Goal: Task Accomplishment & Management: Use online tool/utility

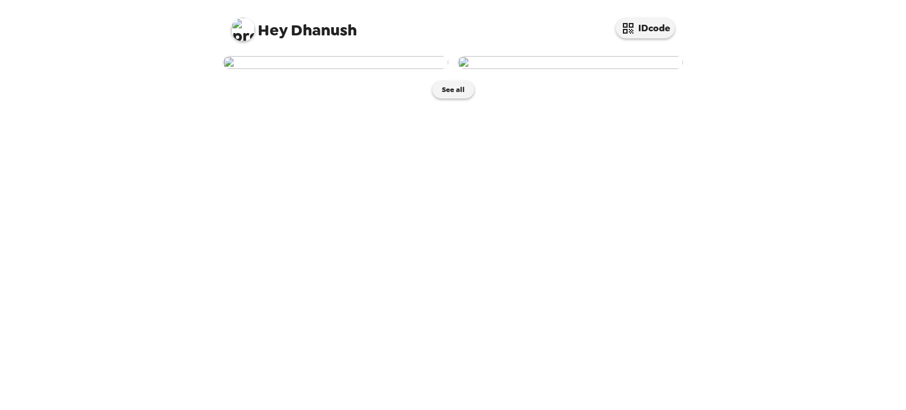
click at [351, 69] on img at bounding box center [335, 62] width 225 height 13
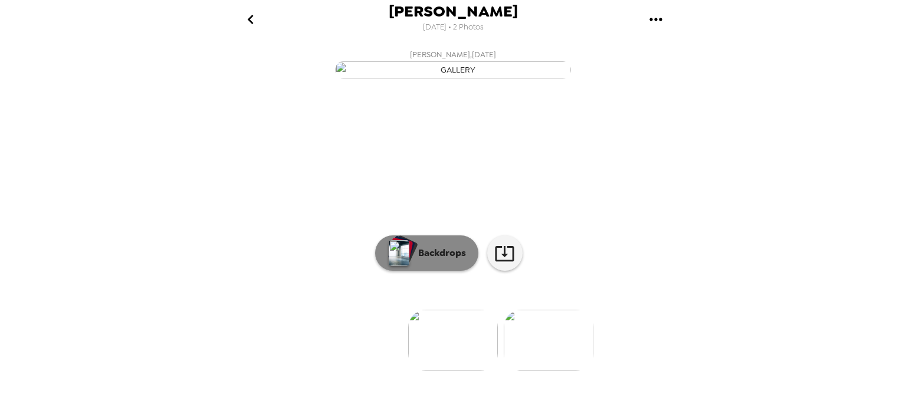
scroll to position [97, 0]
click at [422, 299] on div at bounding box center [453, 321] width 472 height 100
click at [407, 271] on button "Backdrops" at bounding box center [426, 252] width 103 height 35
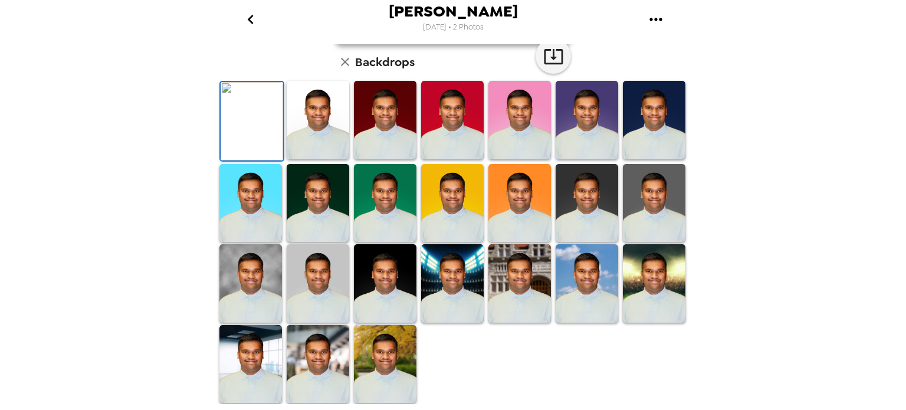
scroll to position [107, 0]
click at [489, 159] on img at bounding box center [519, 120] width 62 height 78
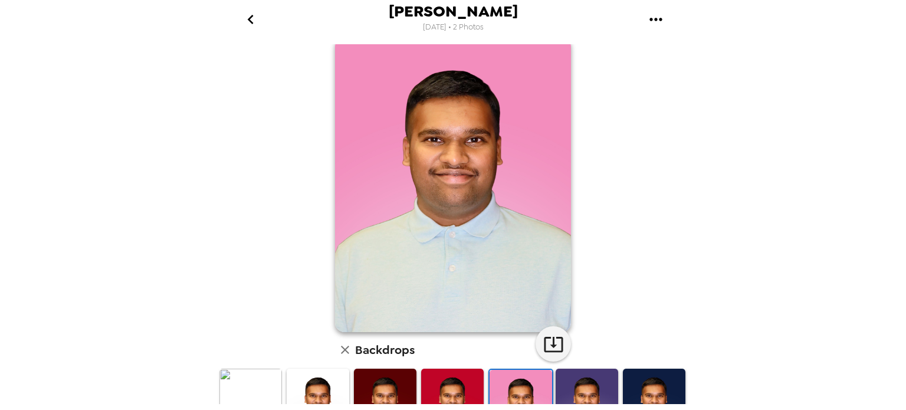
scroll to position [114, 0]
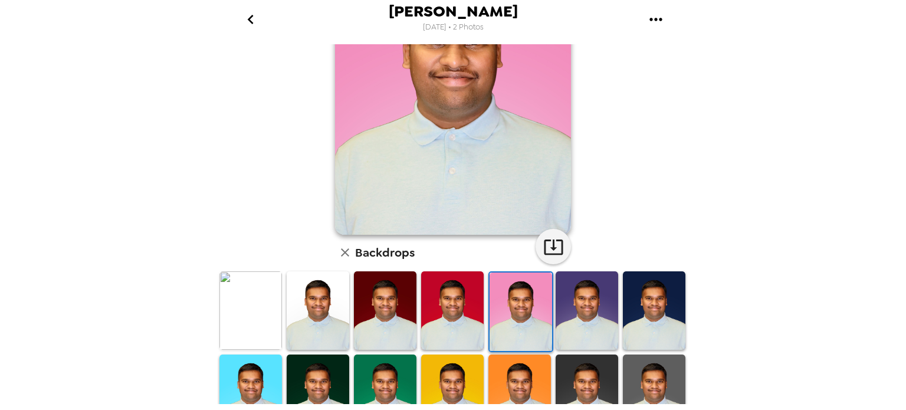
click at [382, 330] on img at bounding box center [385, 310] width 62 height 78
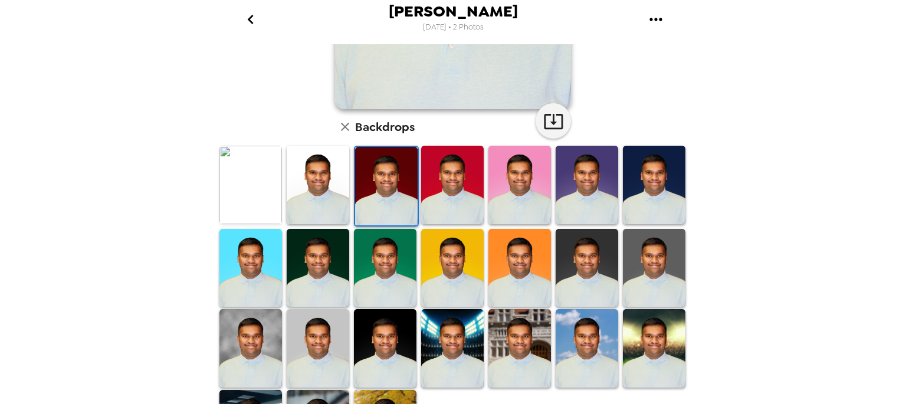
scroll to position [266, 0]
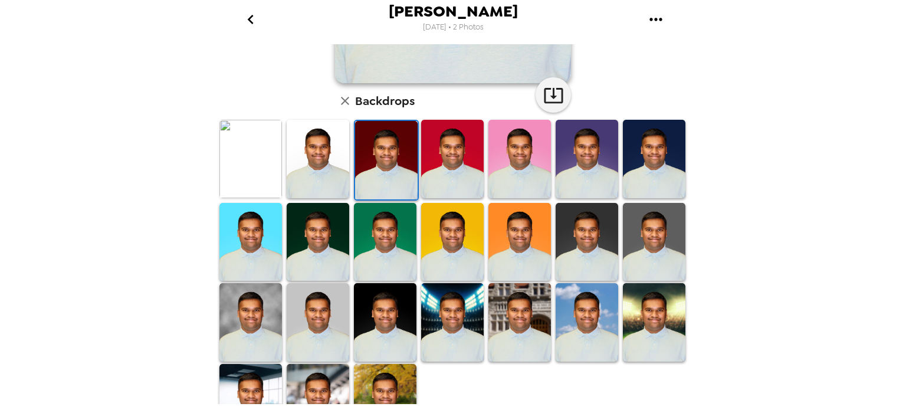
click at [421, 248] on img at bounding box center [452, 242] width 62 height 78
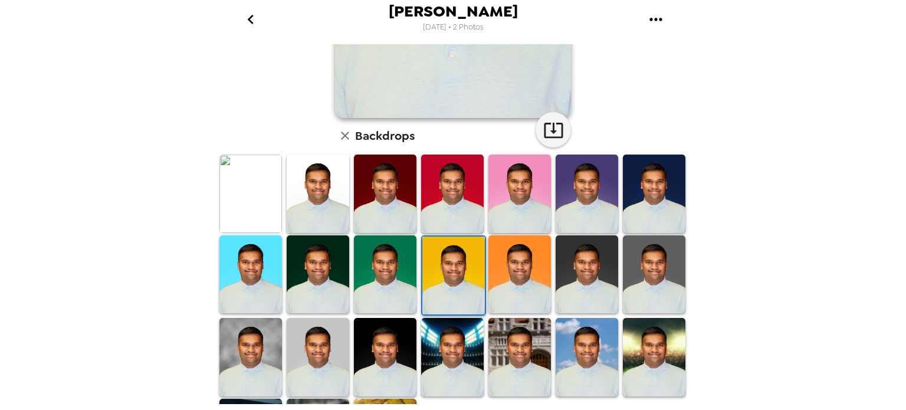
scroll to position [238, 0]
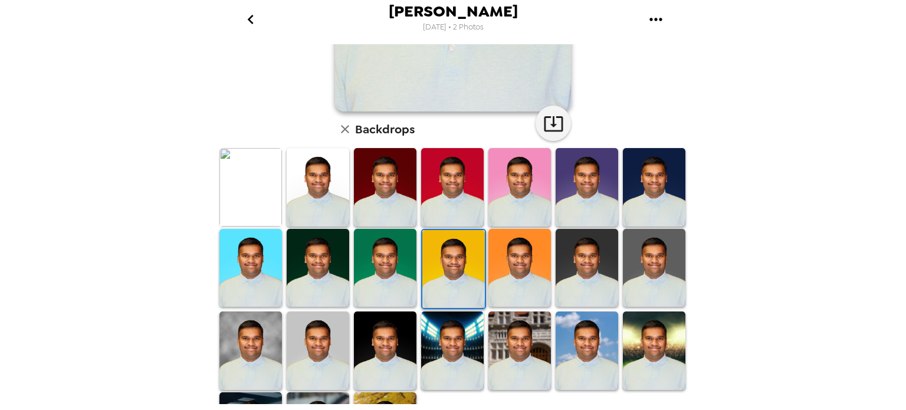
click at [480, 351] on div at bounding box center [452, 350] width 67 height 81
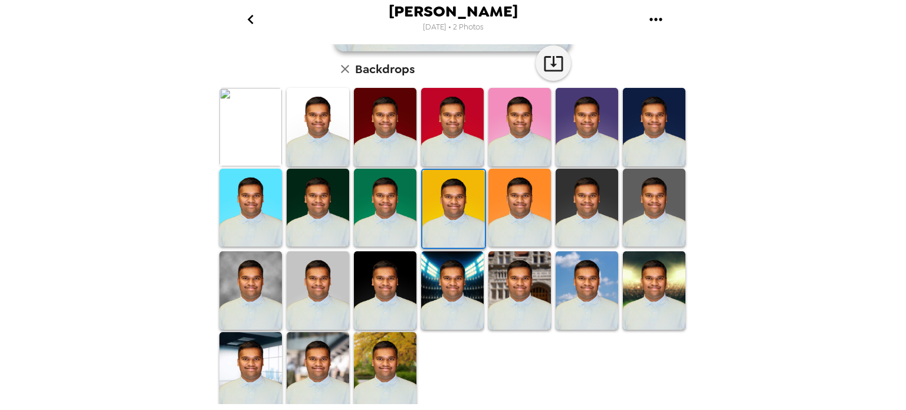
click at [577, 285] on img at bounding box center [586, 290] width 62 height 78
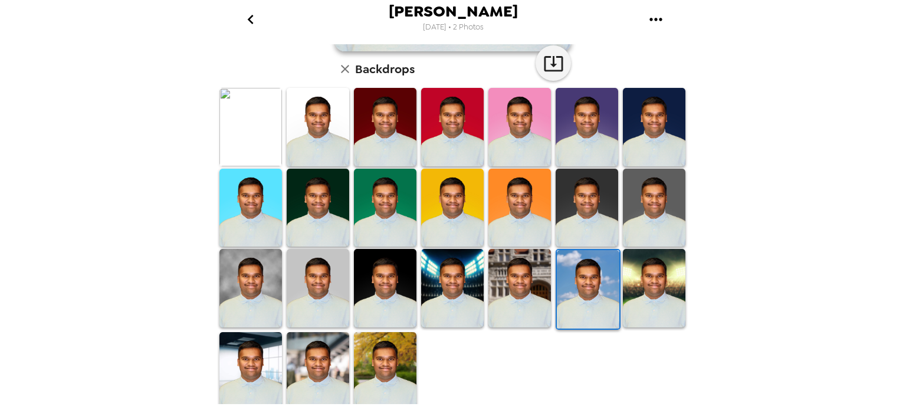
scroll to position [297, 0]
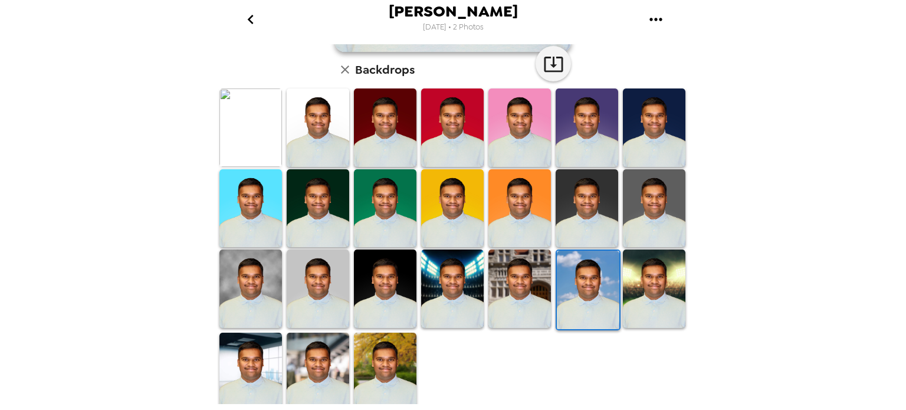
click at [250, 302] on img at bounding box center [250, 288] width 62 height 78
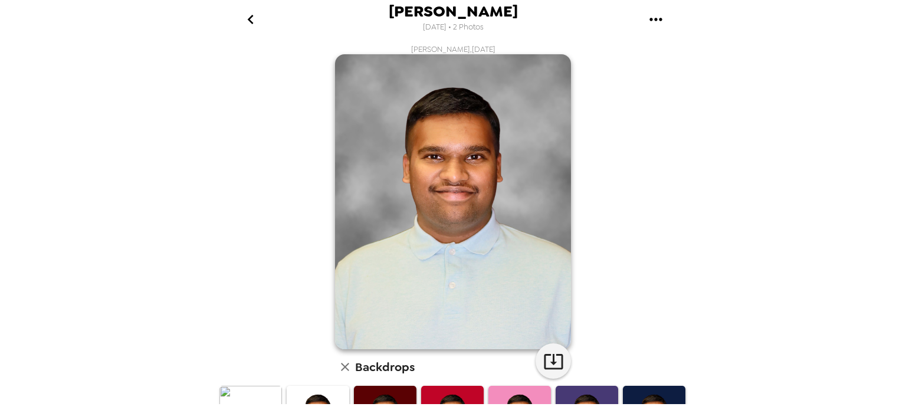
scroll to position [254, 0]
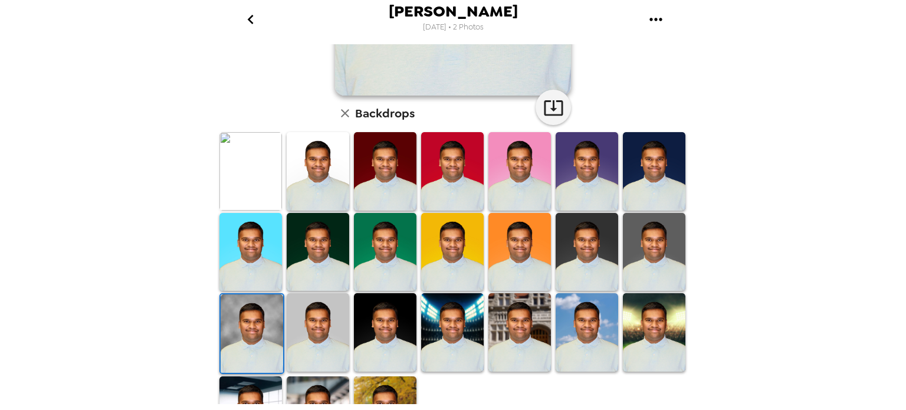
click at [633, 162] on img at bounding box center [654, 171] width 62 height 78
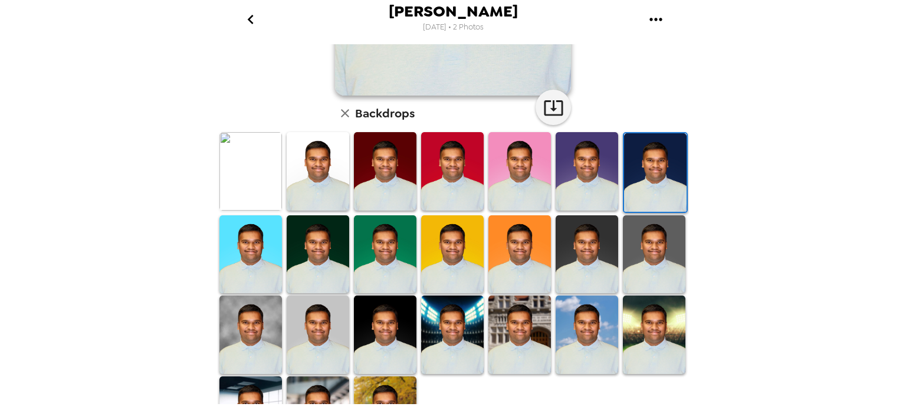
click at [529, 264] on img at bounding box center [519, 254] width 62 height 78
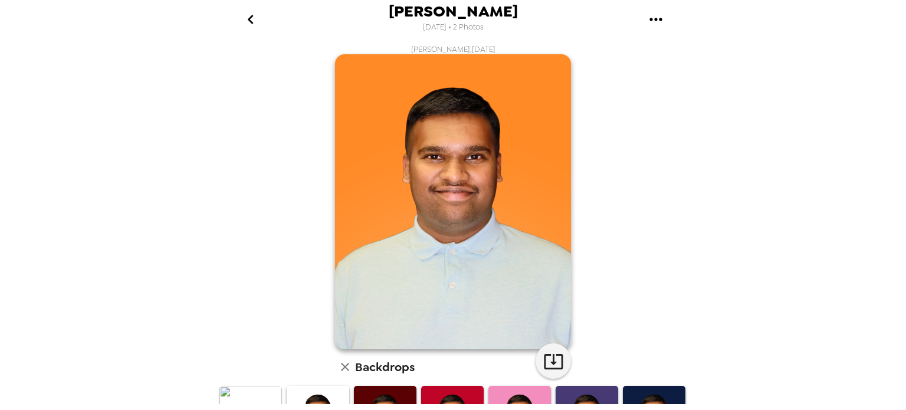
scroll to position [246, 0]
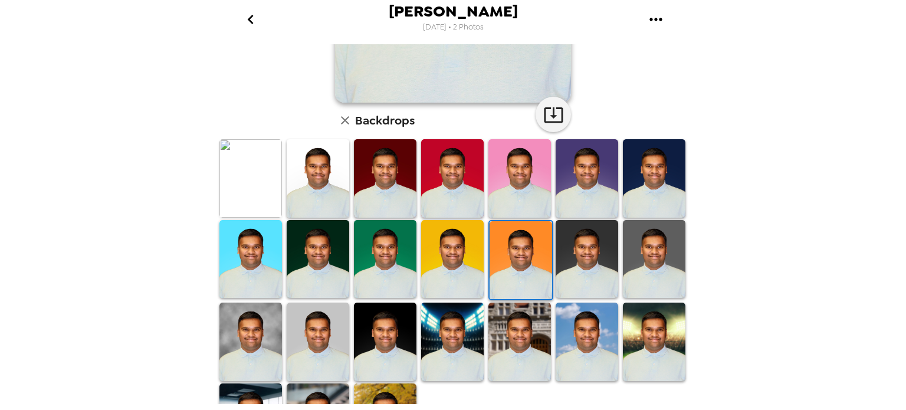
click at [303, 177] on img at bounding box center [318, 178] width 62 height 78
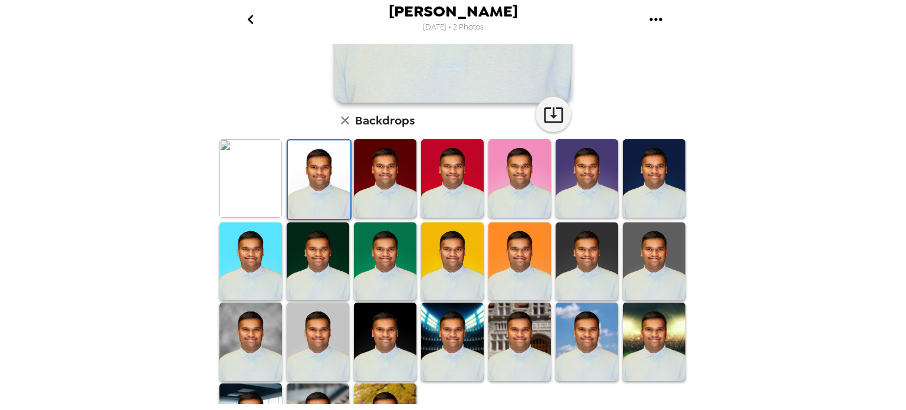
click at [337, 311] on img at bounding box center [318, 341] width 62 height 78
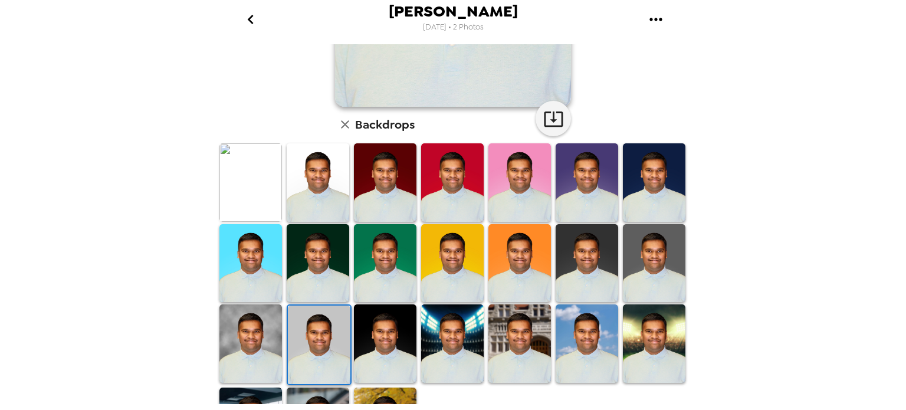
scroll to position [243, 0]
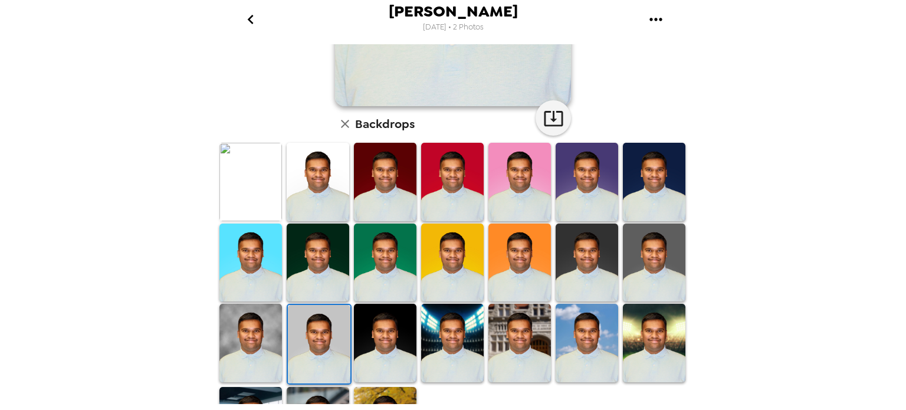
click at [566, 320] on img at bounding box center [586, 343] width 62 height 78
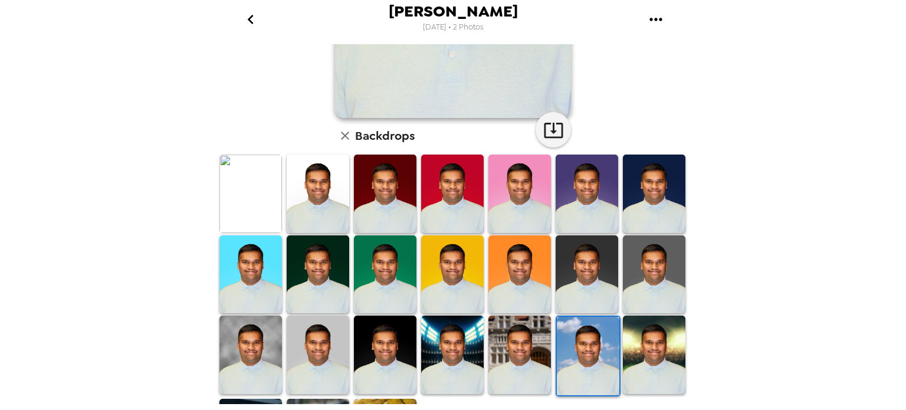
scroll to position [298, 0]
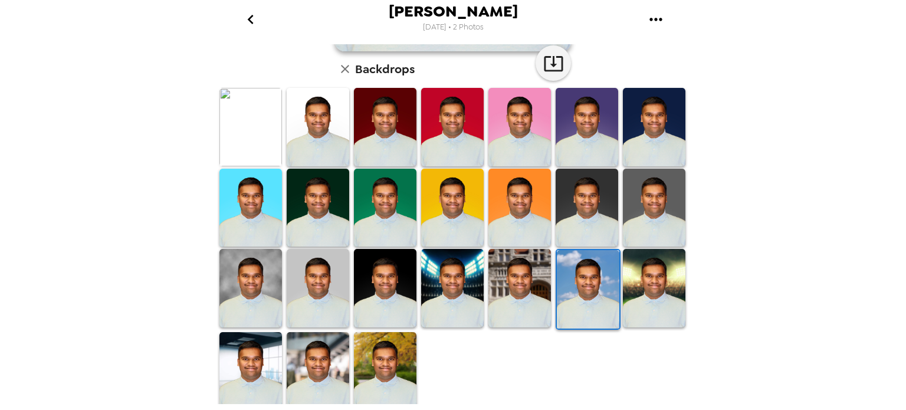
click at [384, 264] on img at bounding box center [385, 288] width 62 height 78
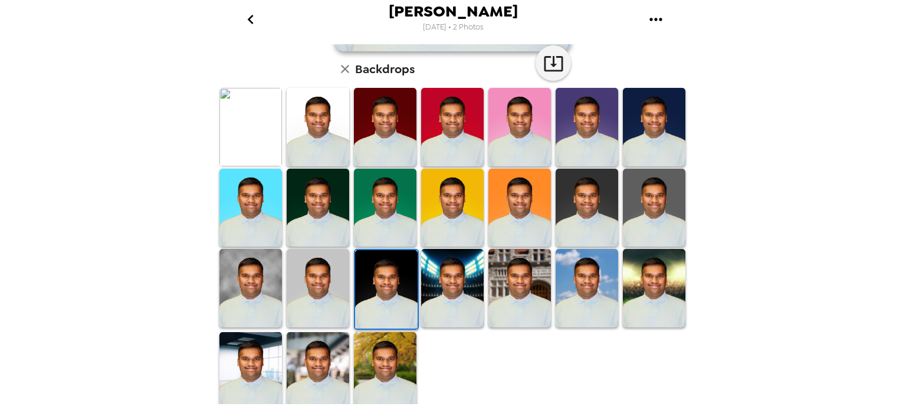
click at [309, 356] on img at bounding box center [318, 371] width 62 height 78
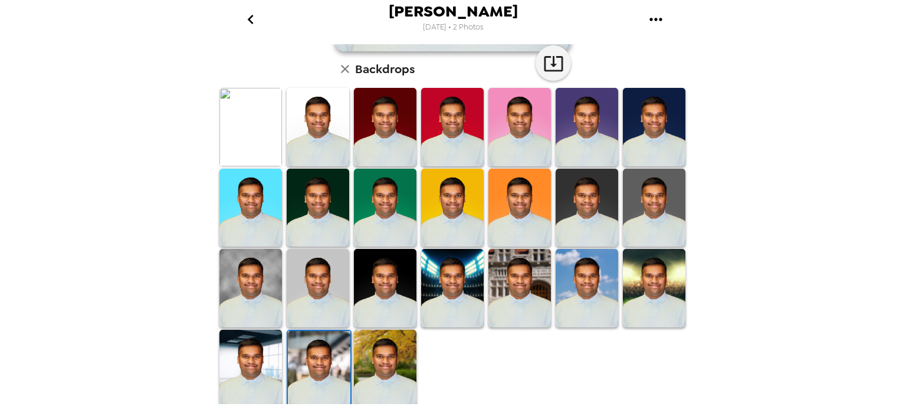
click at [312, 262] on img at bounding box center [318, 288] width 62 height 78
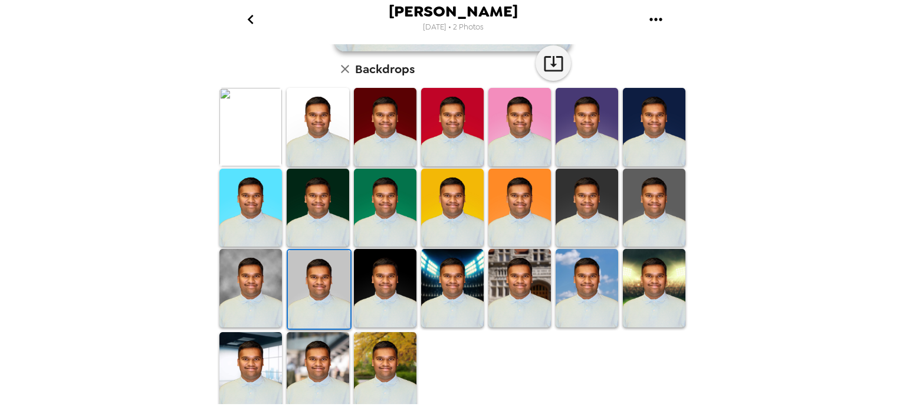
click at [232, 344] on img at bounding box center [250, 371] width 62 height 78
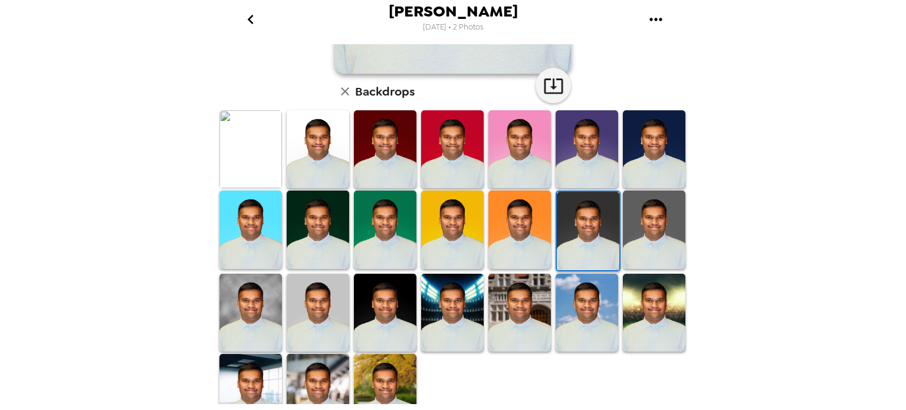
scroll to position [285, 0]
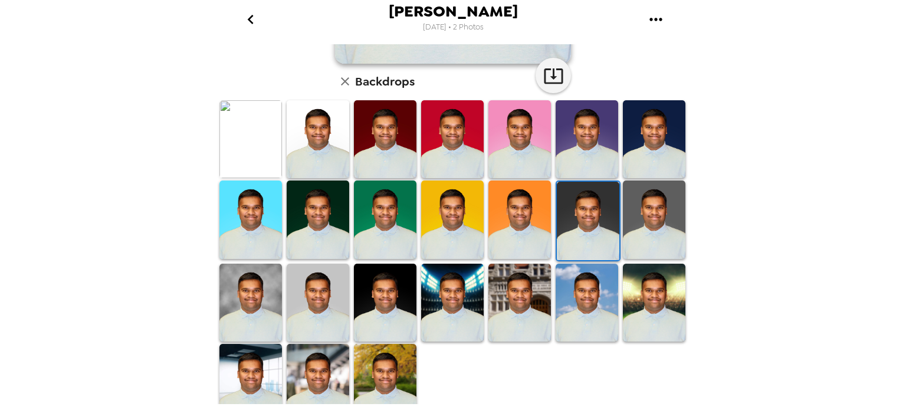
click at [575, 301] on img at bounding box center [586, 303] width 62 height 78
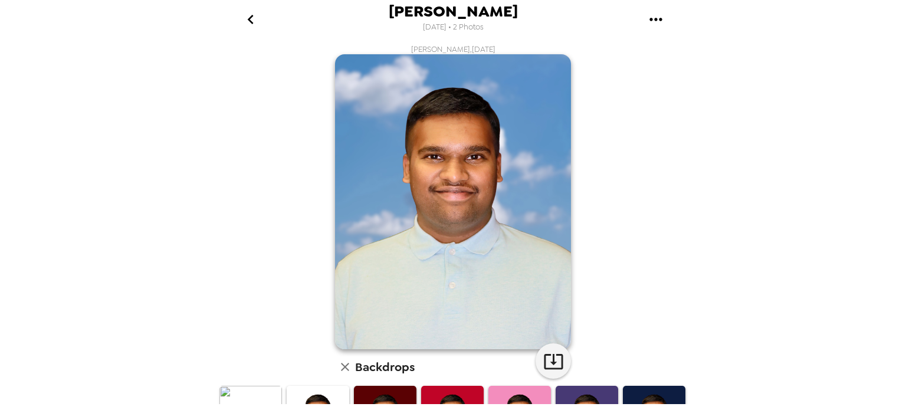
scroll to position [298, 0]
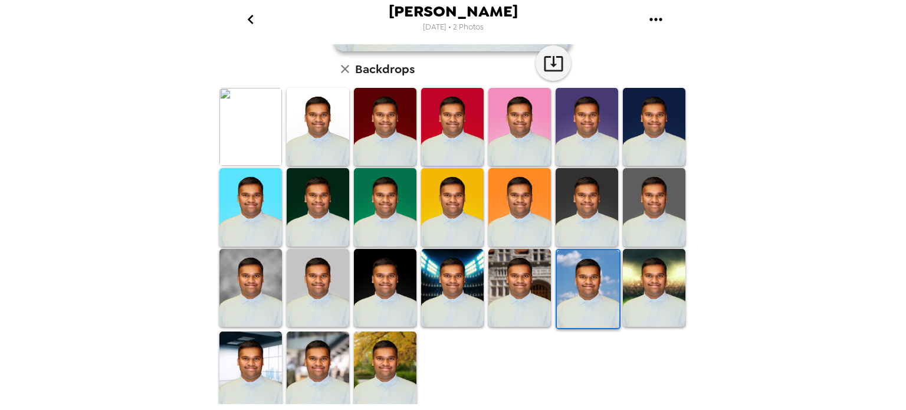
click at [241, 122] on img at bounding box center [250, 127] width 62 height 78
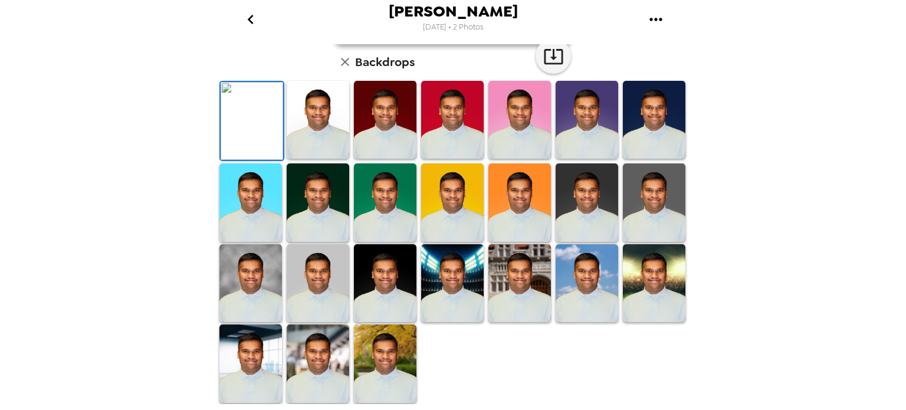
click at [403, 295] on img at bounding box center [385, 283] width 62 height 78
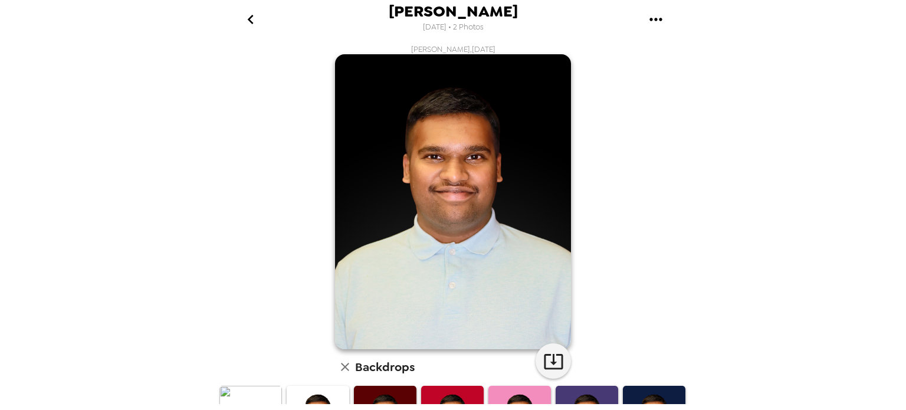
scroll to position [199, 0]
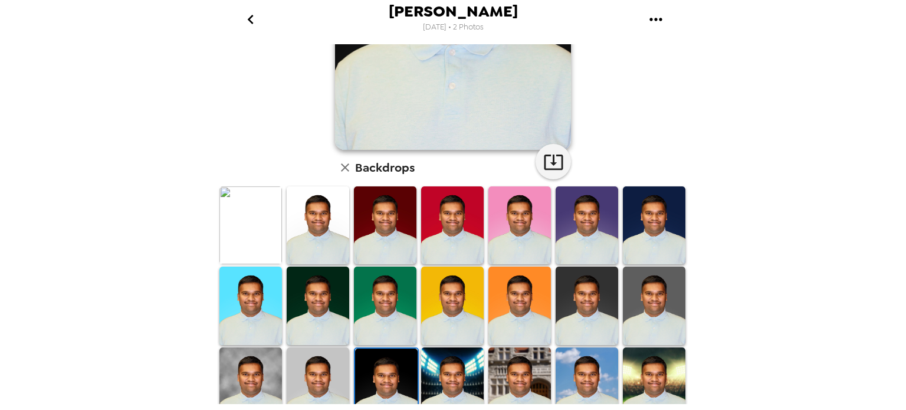
click at [246, 308] on img at bounding box center [250, 305] width 62 height 78
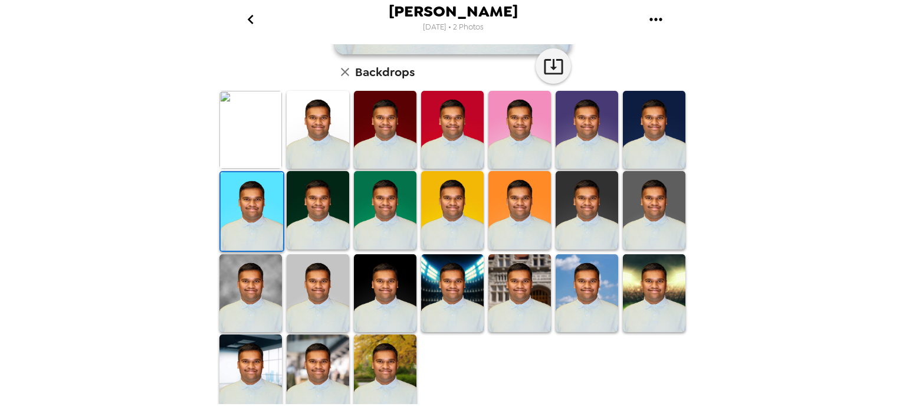
scroll to position [298, 0]
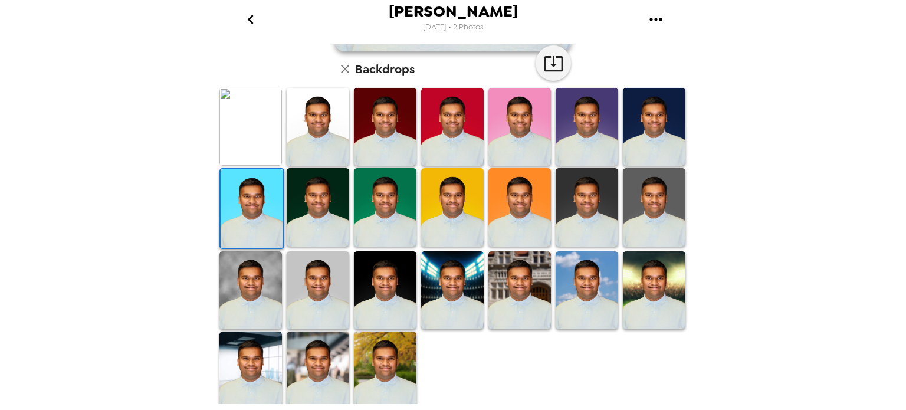
click at [304, 279] on img at bounding box center [318, 290] width 62 height 78
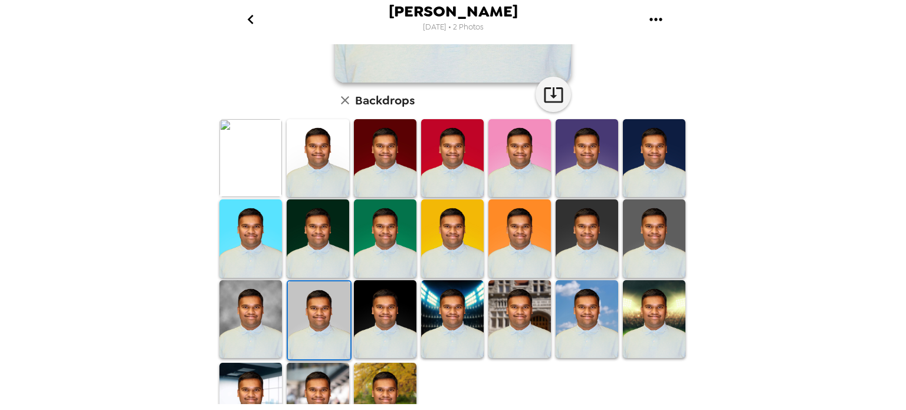
scroll to position [272, 0]
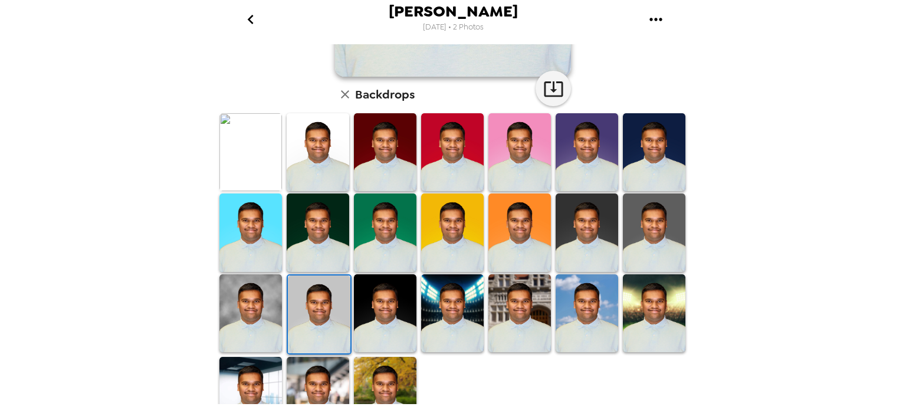
click at [451, 308] on img at bounding box center [452, 313] width 62 height 78
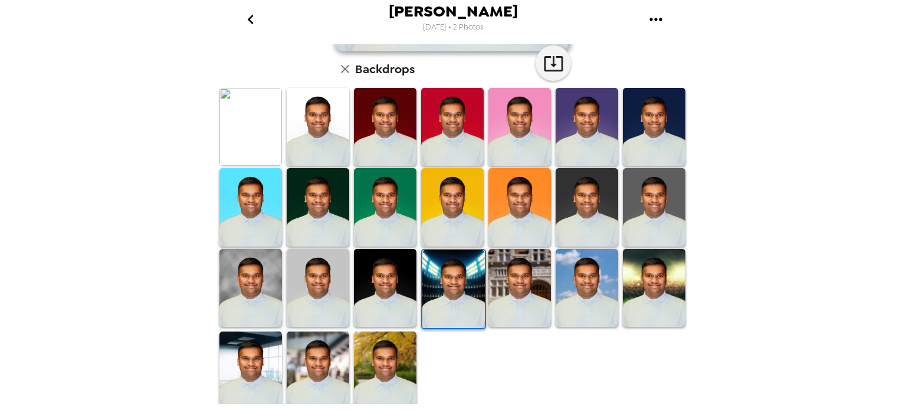
scroll to position [297, 0]
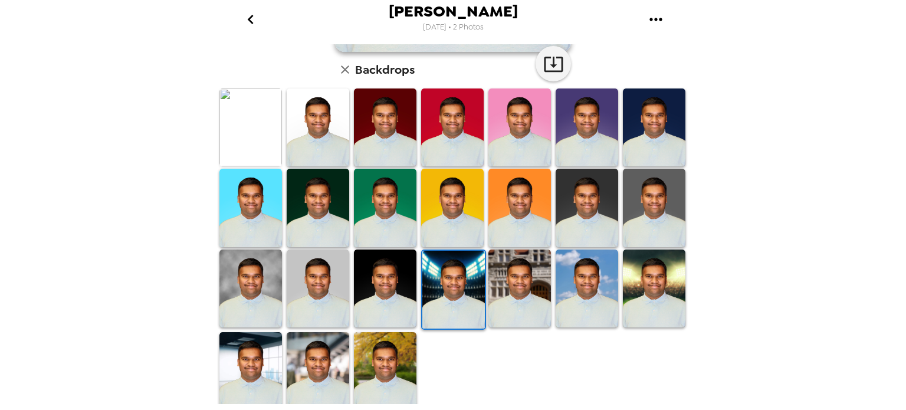
click at [248, 297] on img at bounding box center [250, 288] width 62 height 78
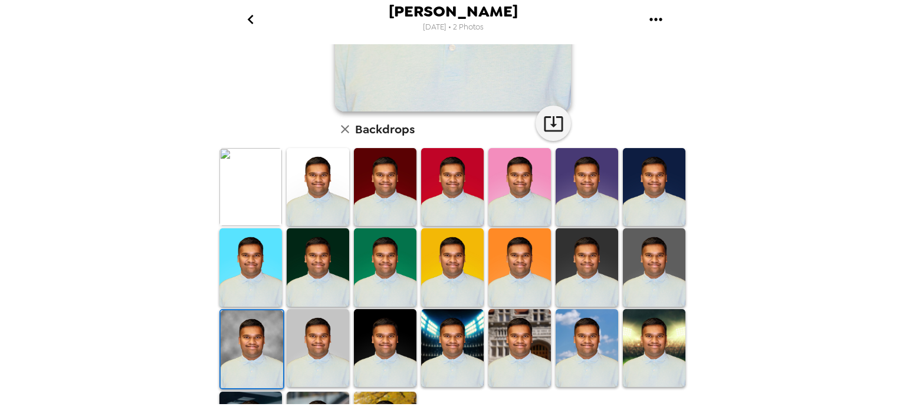
scroll to position [238, 0]
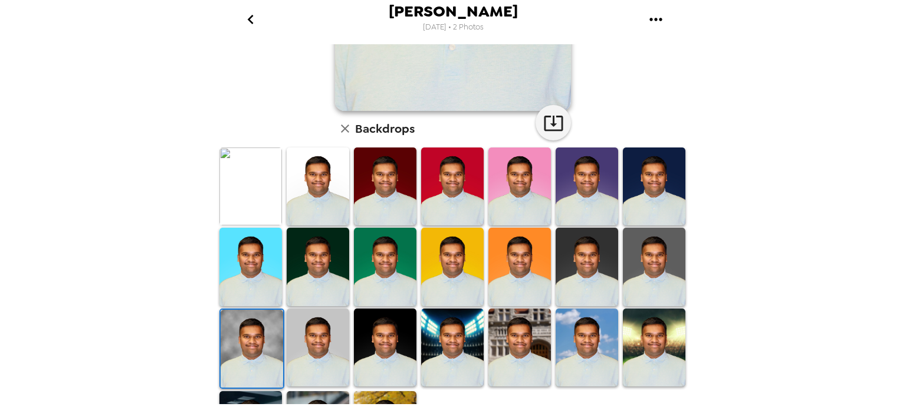
click at [309, 202] on img at bounding box center [318, 186] width 62 height 78
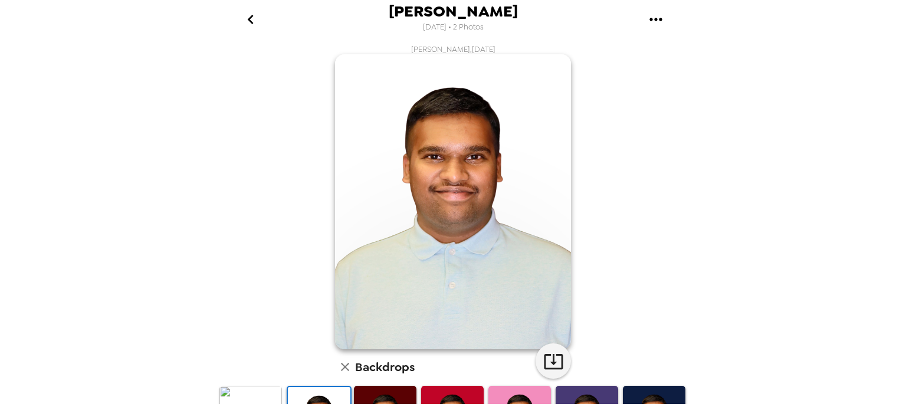
scroll to position [255, 0]
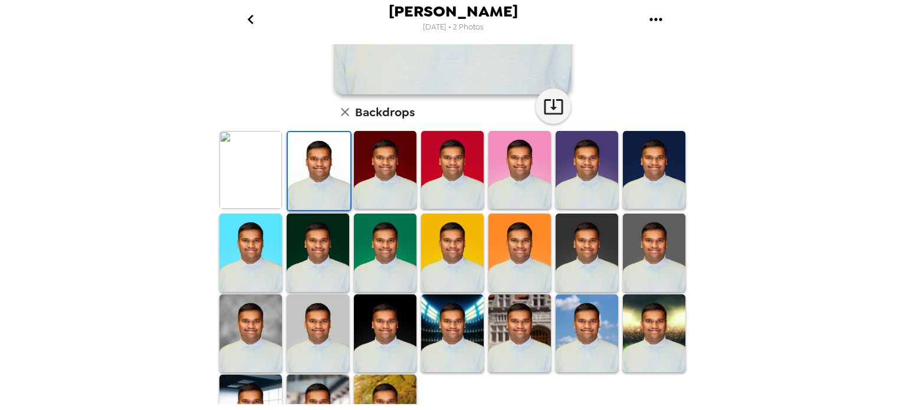
click at [639, 195] on img at bounding box center [654, 170] width 62 height 78
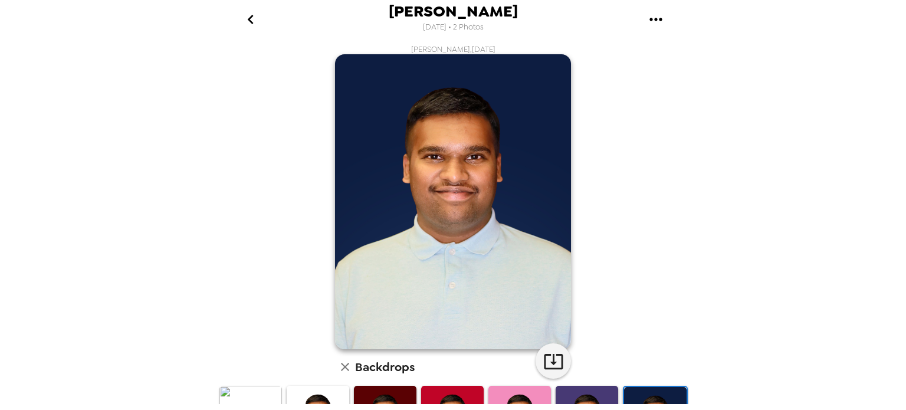
scroll to position [298, 0]
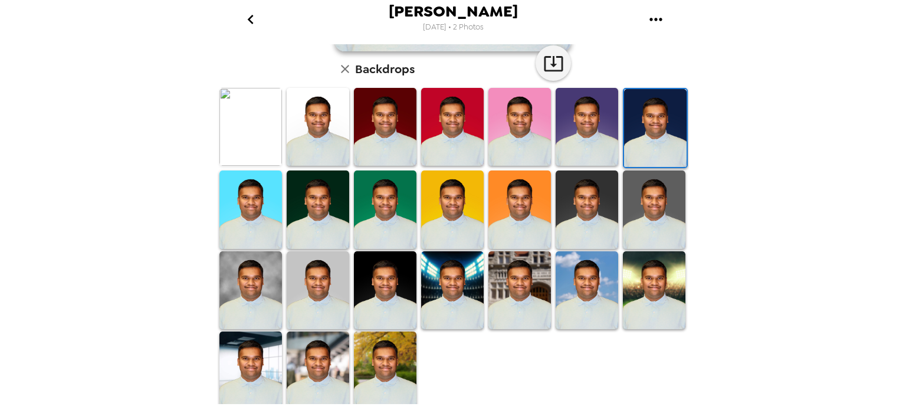
click at [300, 306] on img at bounding box center [318, 290] width 62 height 78
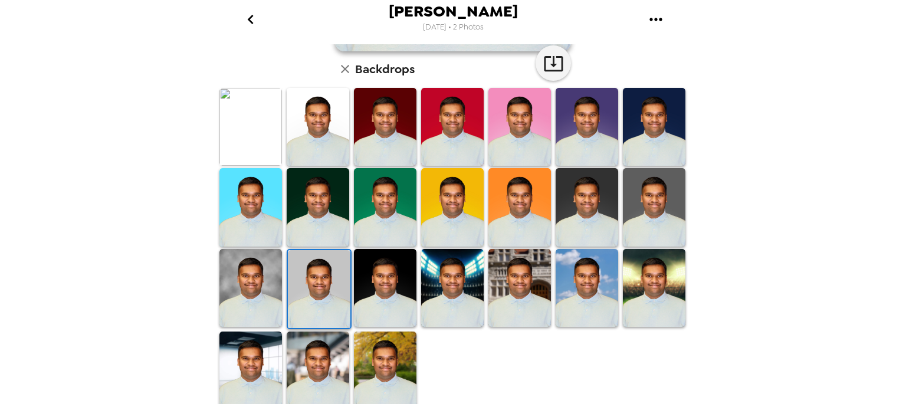
scroll to position [0, 0]
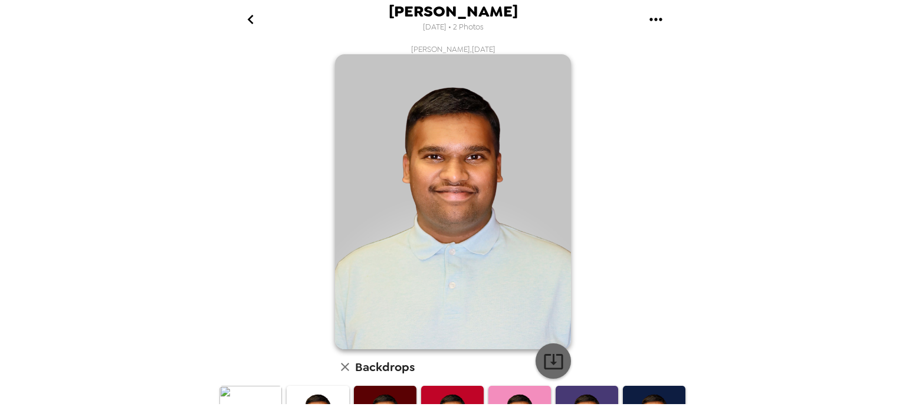
click at [544, 361] on icon "button" at bounding box center [553, 361] width 21 height 21
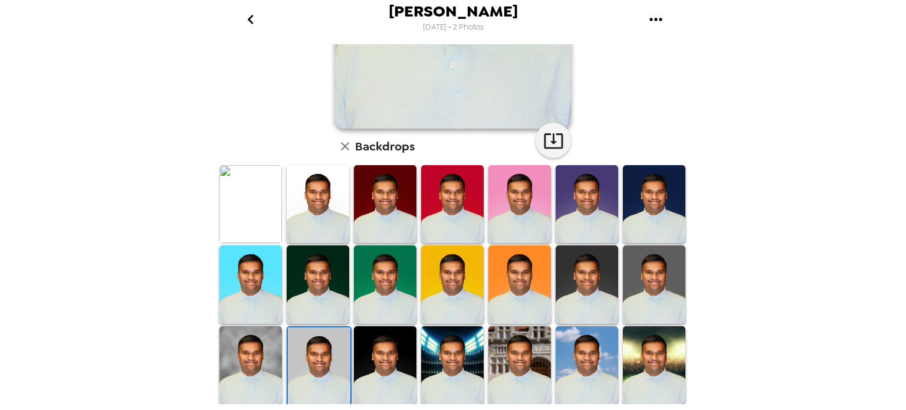
click at [452, 209] on img at bounding box center [452, 204] width 62 height 78
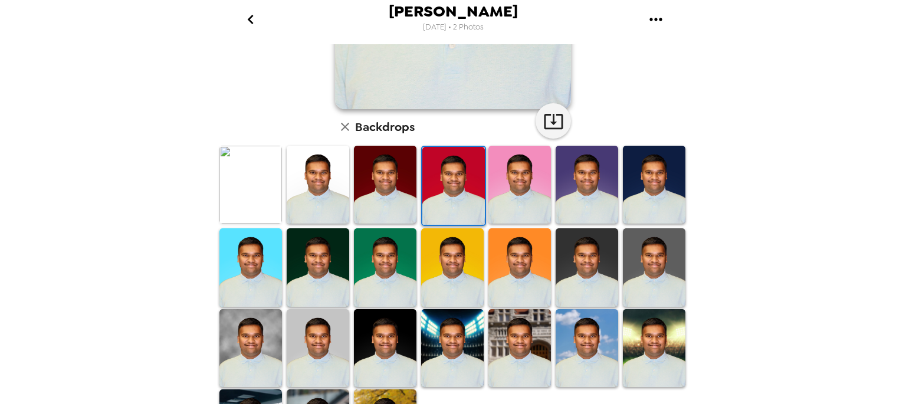
scroll to position [241, 0]
click at [510, 284] on img at bounding box center [519, 267] width 62 height 78
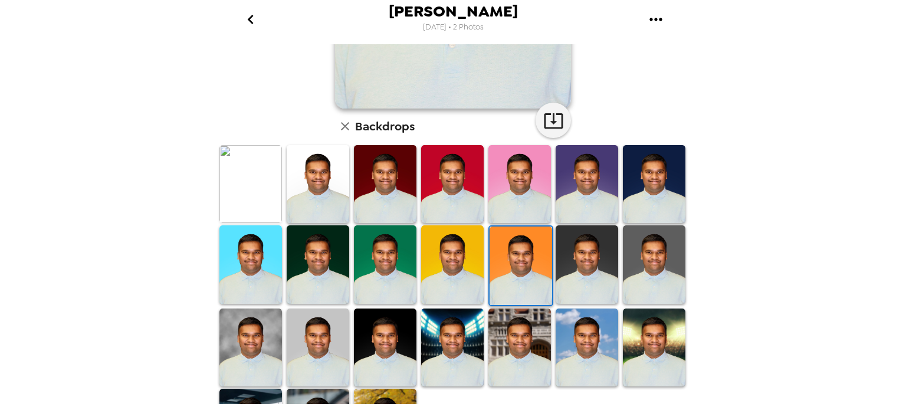
click at [585, 358] on img at bounding box center [586, 347] width 62 height 78
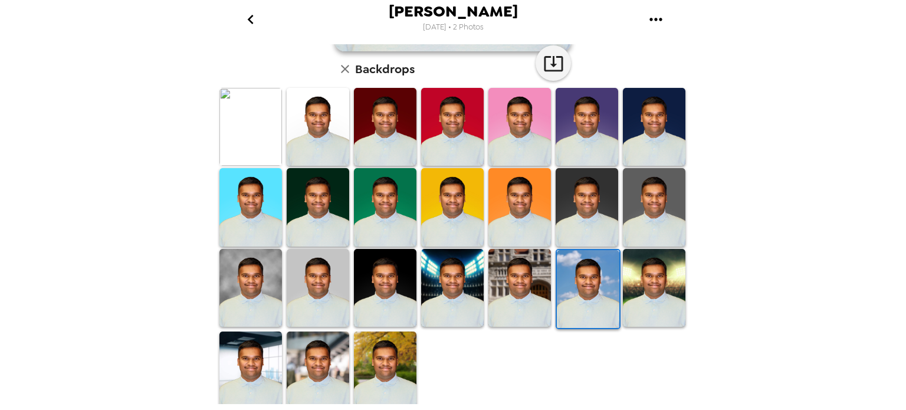
scroll to position [297, 0]
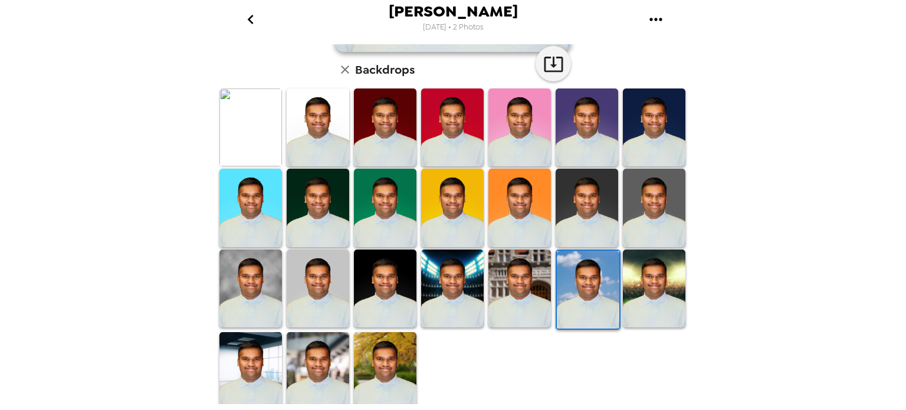
click at [382, 280] on img at bounding box center [385, 288] width 62 height 78
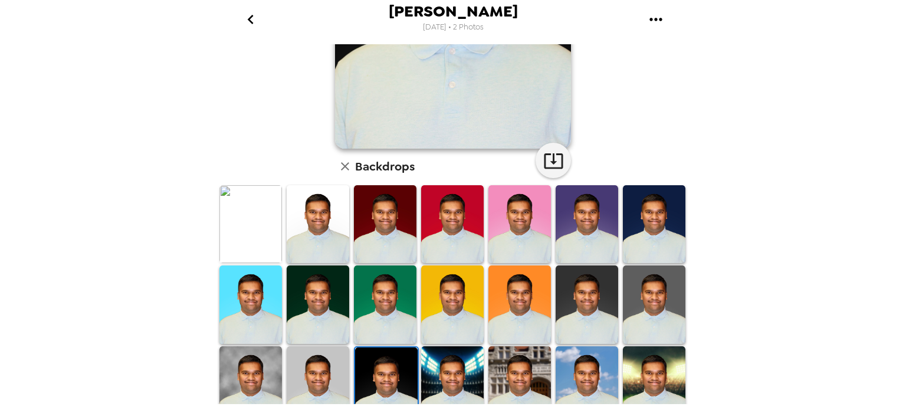
scroll to position [233, 0]
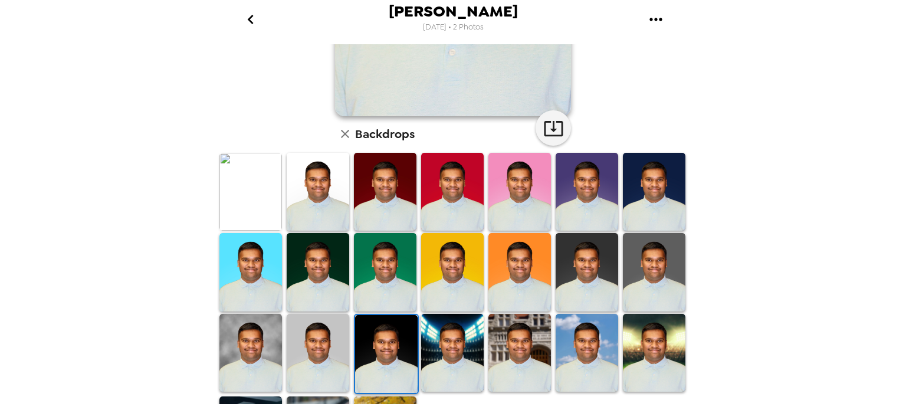
click at [630, 187] on img at bounding box center [654, 192] width 62 height 78
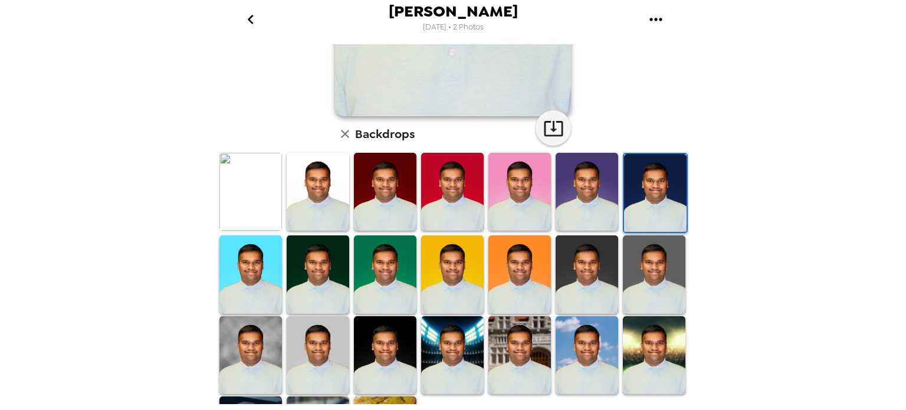
scroll to position [0, 0]
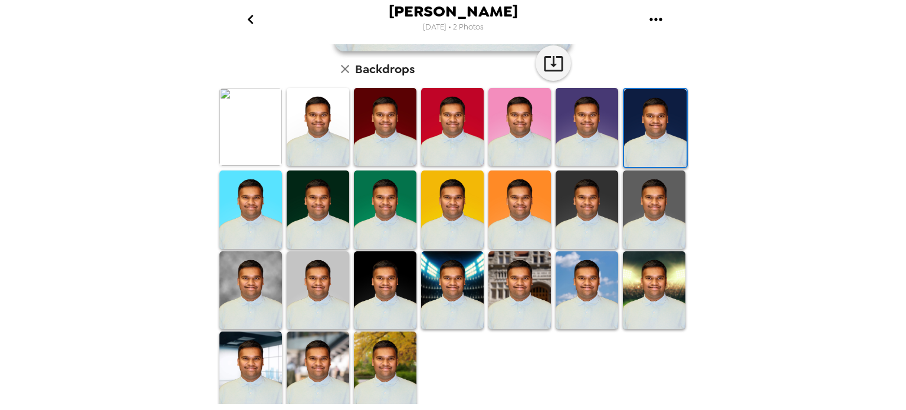
scroll to position [297, 0]
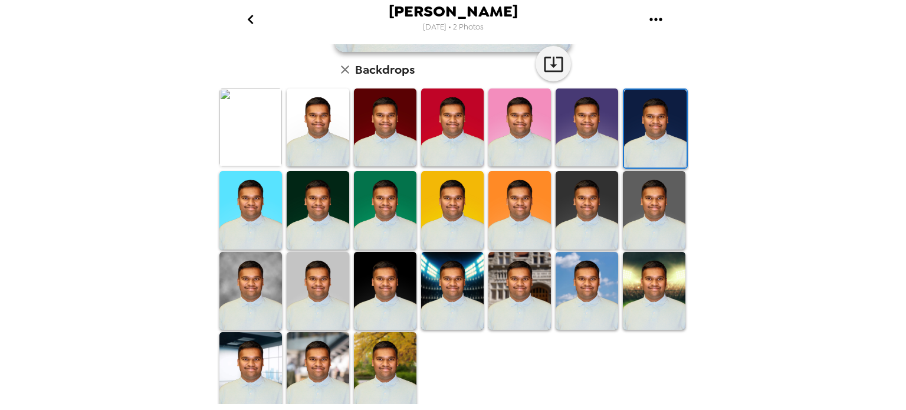
click at [441, 210] on img at bounding box center [452, 210] width 62 height 78
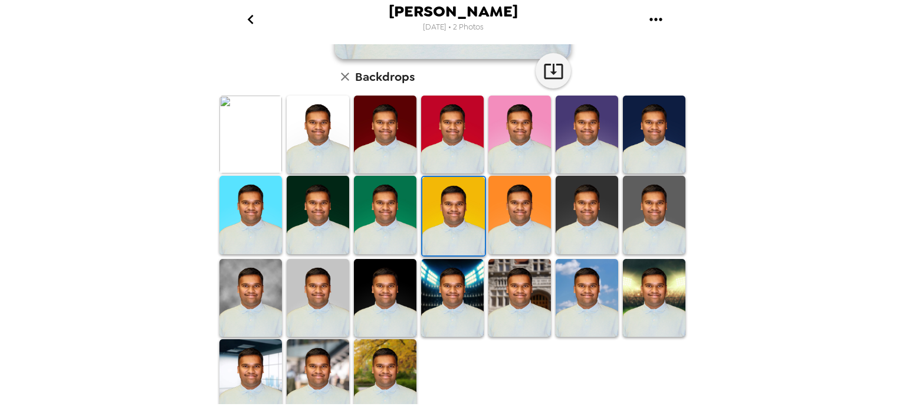
scroll to position [290, 0]
click at [241, 213] on img at bounding box center [250, 215] width 62 height 78
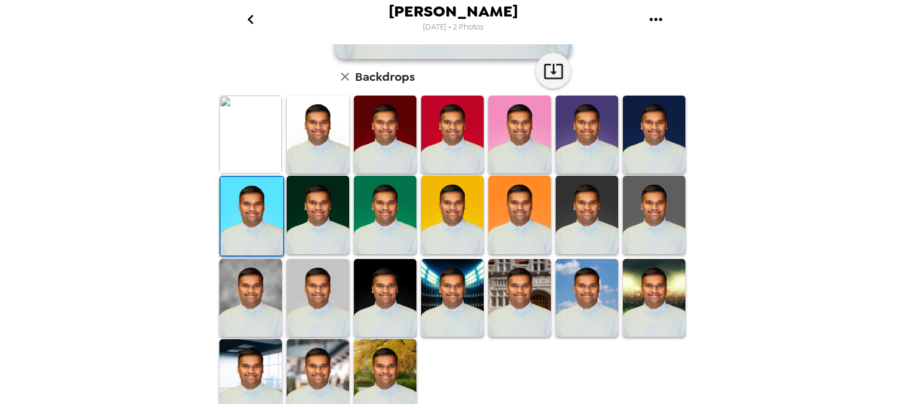
click at [321, 216] on img at bounding box center [318, 215] width 62 height 78
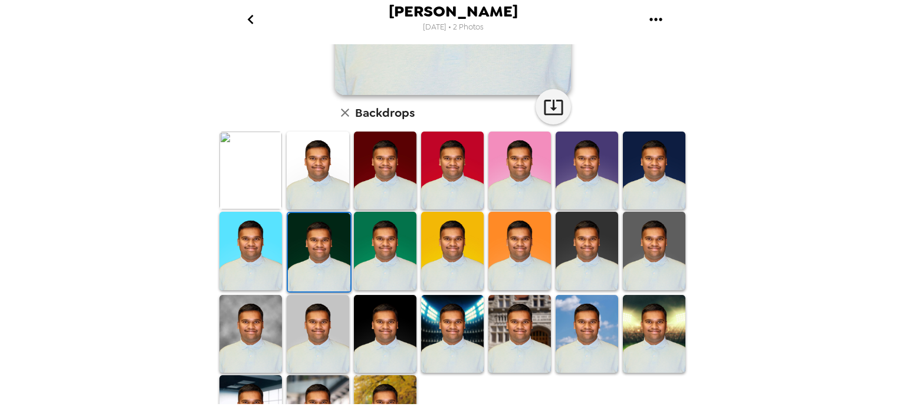
scroll to position [288, 0]
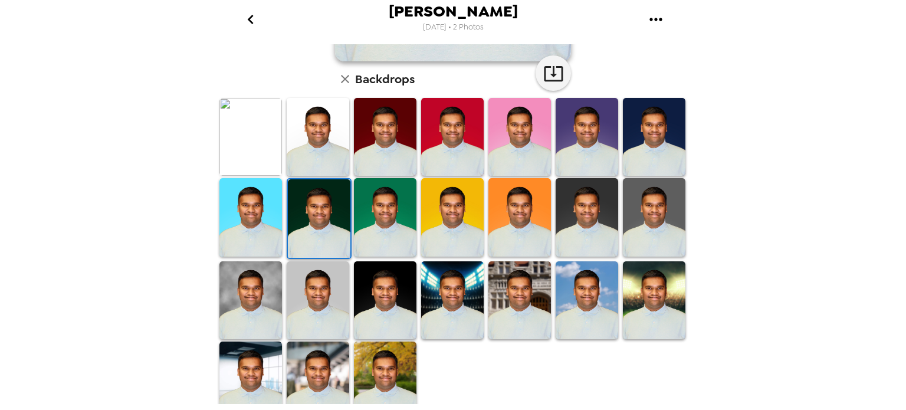
click at [235, 150] on img at bounding box center [250, 137] width 62 height 78
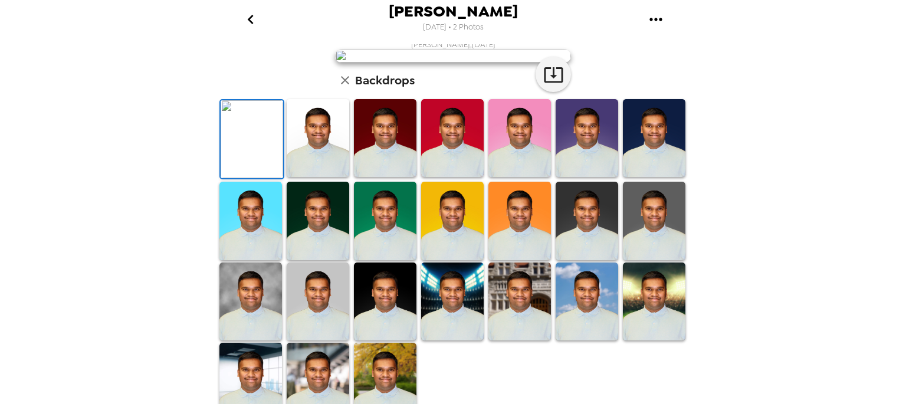
scroll to position [195, 0]
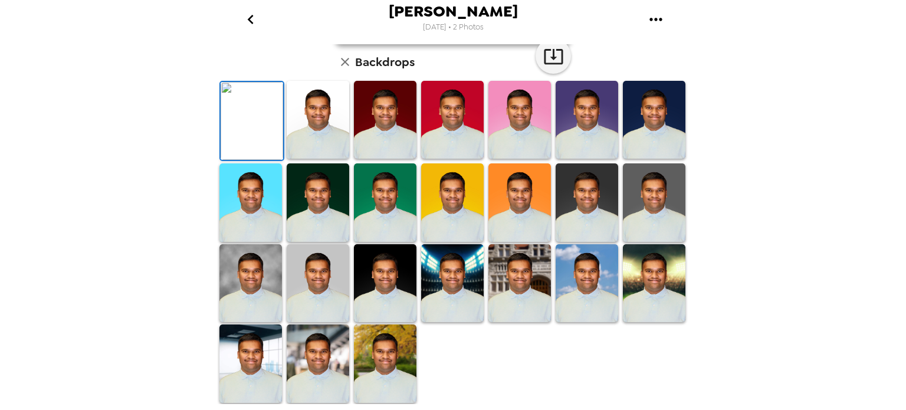
click at [314, 159] on img at bounding box center [318, 120] width 62 height 78
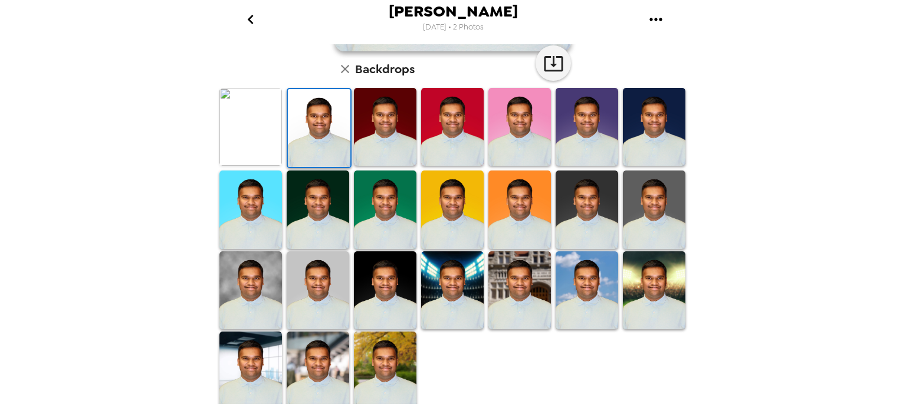
scroll to position [0, 0]
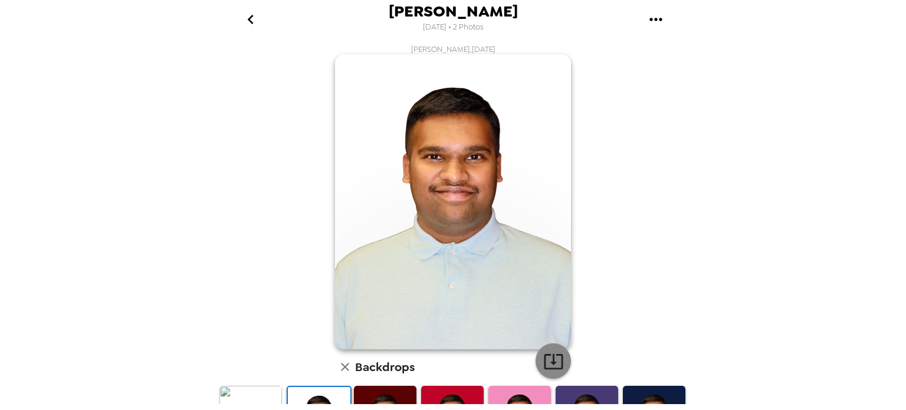
click at [547, 362] on icon "button" at bounding box center [553, 361] width 19 height 15
